Goal: Task Accomplishment & Management: Manage account settings

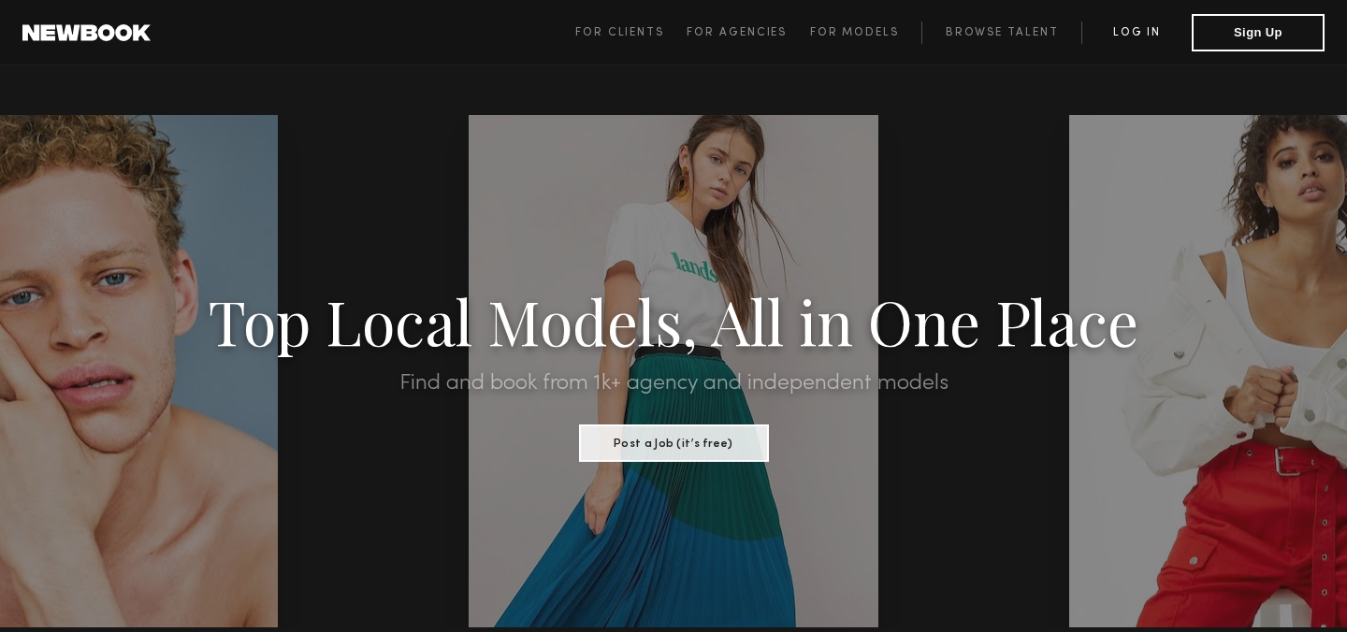
click at [1141, 41] on link "Log in" at bounding box center [1136, 33] width 110 height 22
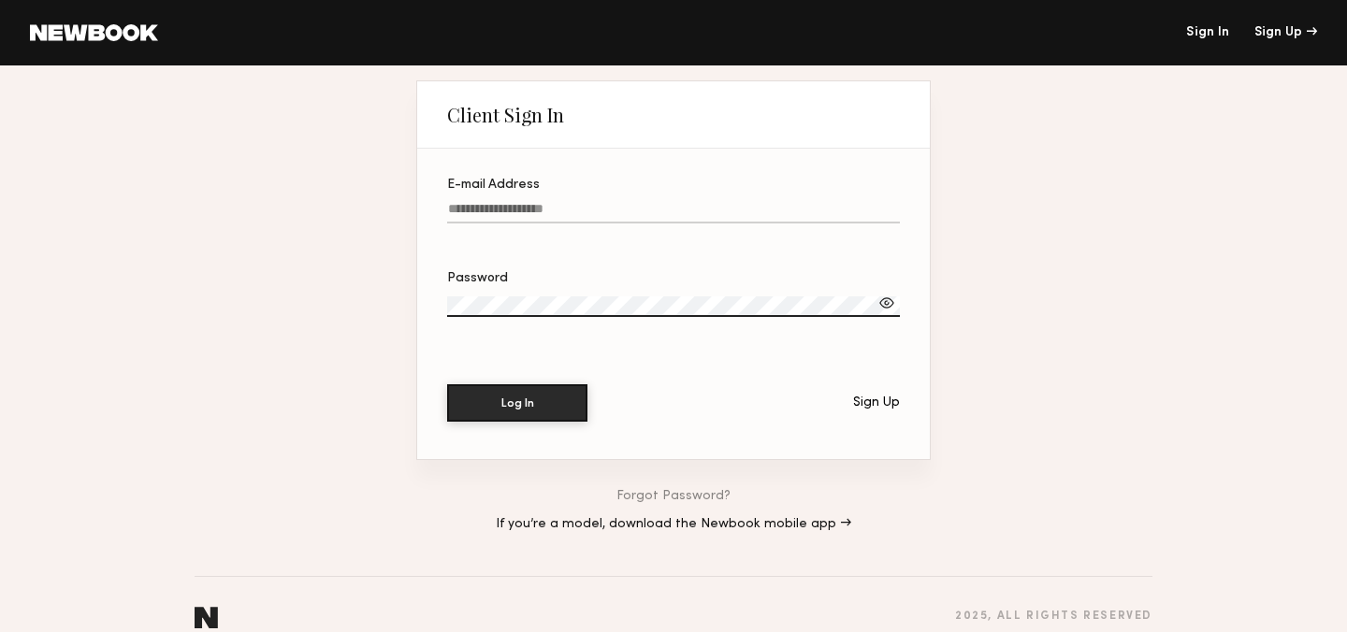
click at [484, 207] on input "E-mail Address" at bounding box center [673, 213] width 453 height 22
type input "**********"
click at [622, 284] on div "Password" at bounding box center [673, 278] width 453 height 13
click at [544, 408] on button "Log In" at bounding box center [517, 401] width 140 height 37
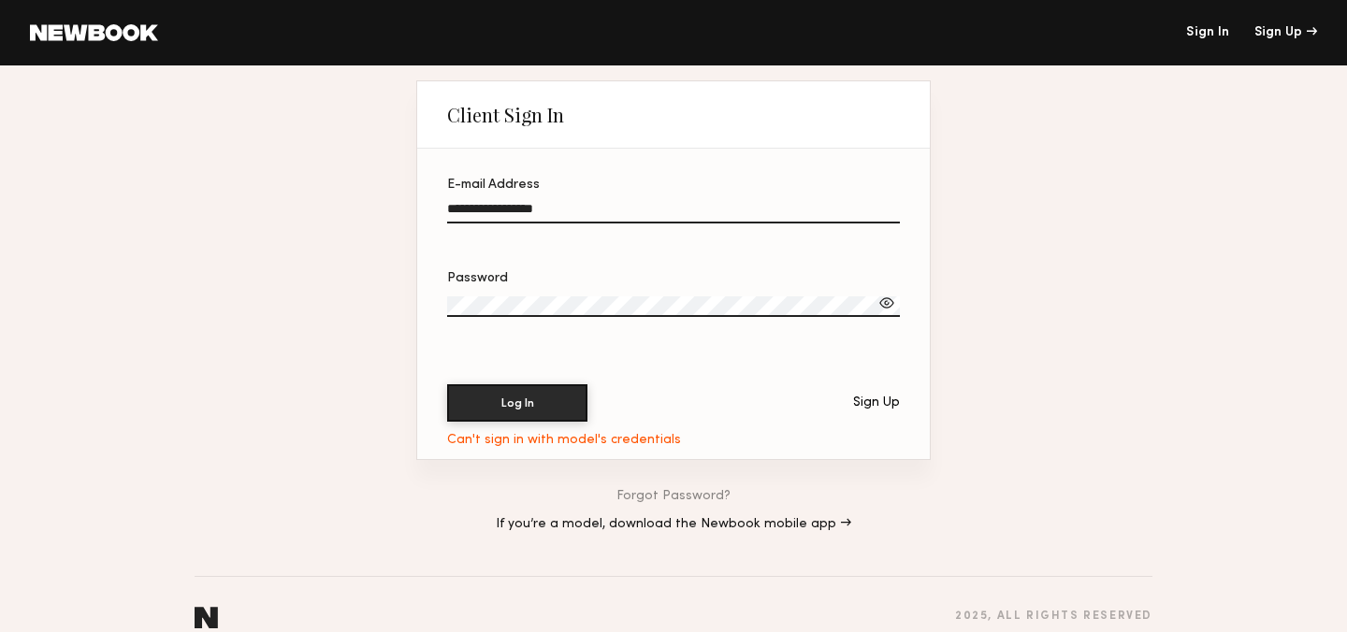
click at [888, 307] on div at bounding box center [886, 303] width 19 height 19
click at [534, 412] on button "Log In" at bounding box center [517, 401] width 140 height 37
